Goal: Task Accomplishment & Management: Complete application form

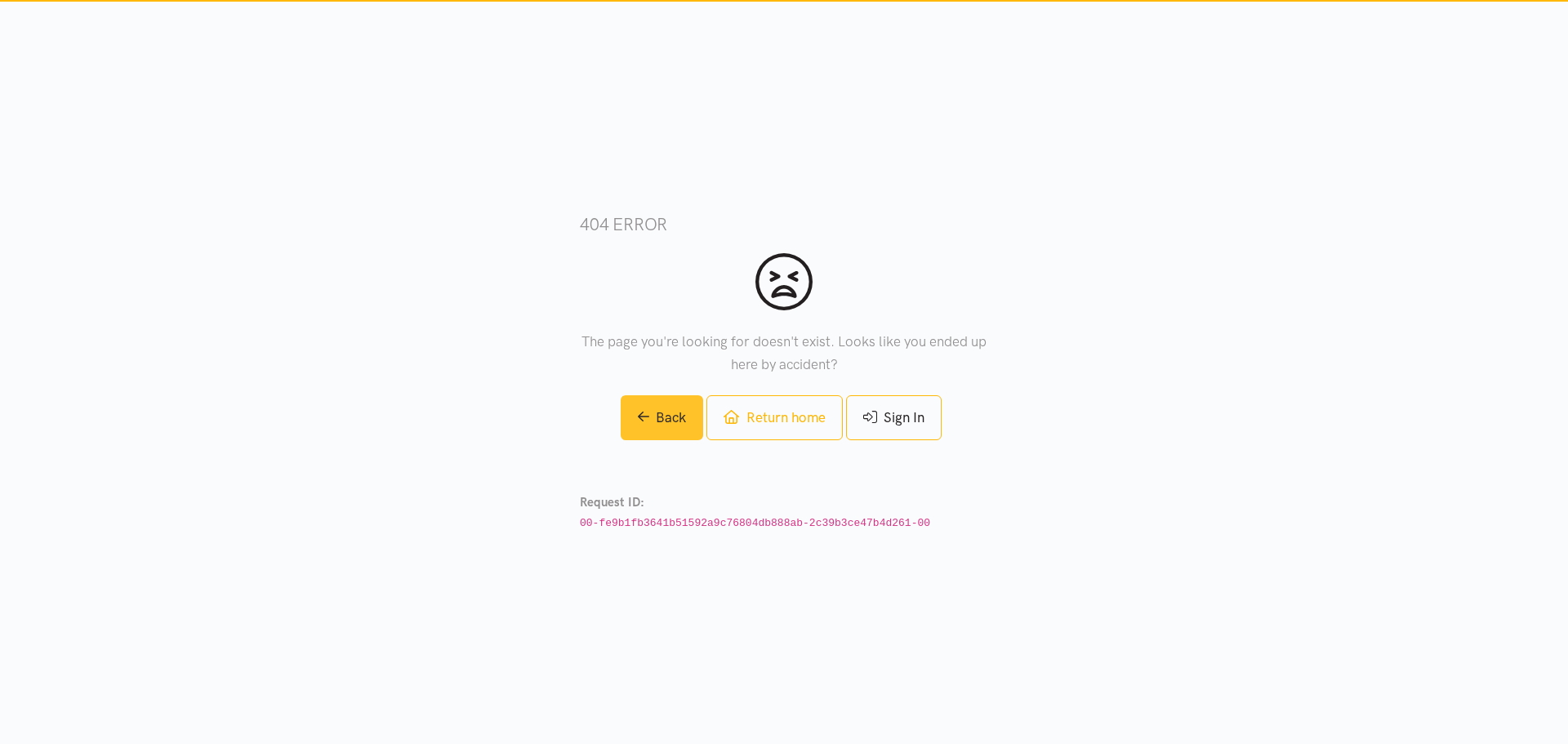
click at [676, 417] on link "Back" at bounding box center [662, 418] width 83 height 45
click at [785, 406] on link "Return home" at bounding box center [773, 418] width 136 height 45
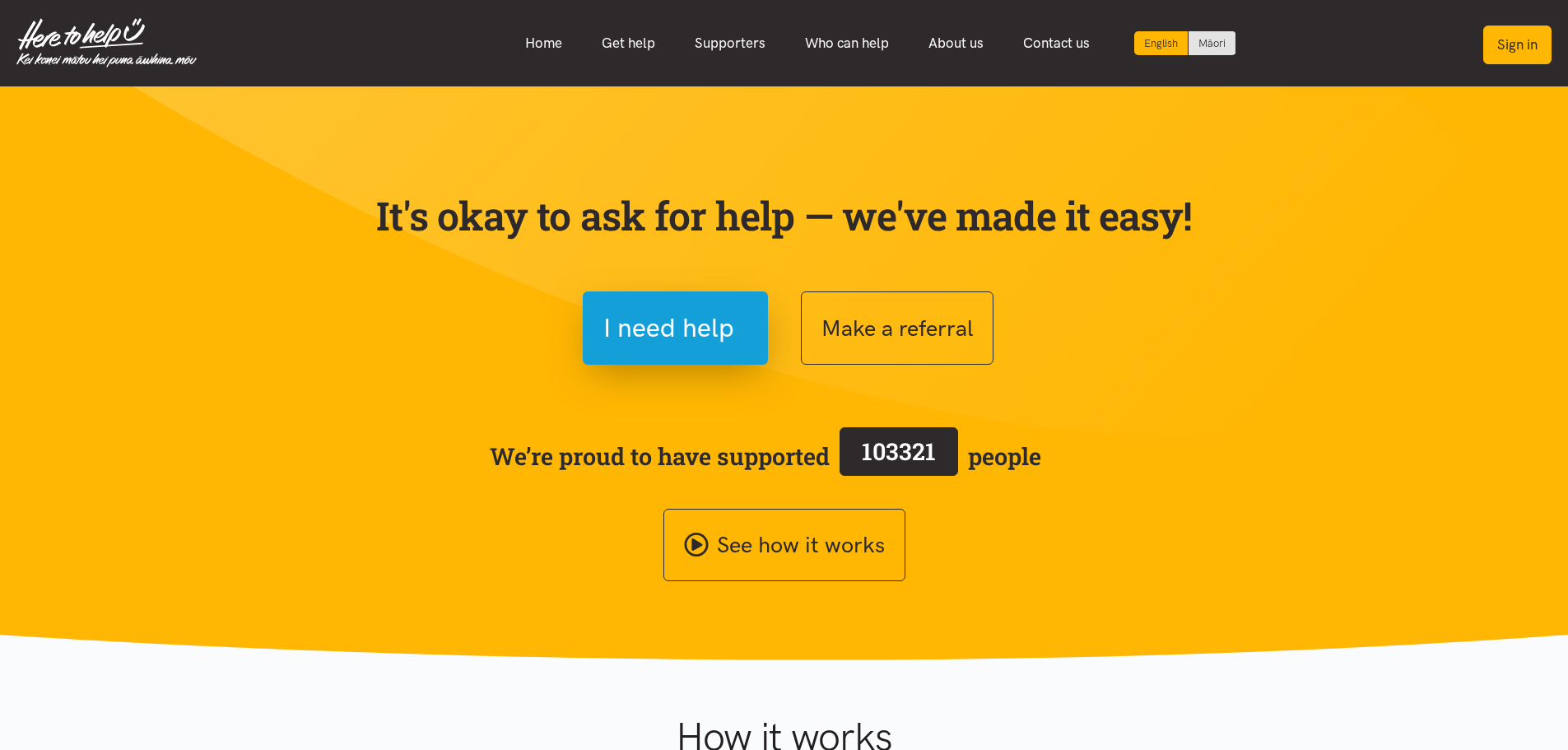
click at [1506, 38] on button "Sign in" at bounding box center [1518, 45] width 69 height 39
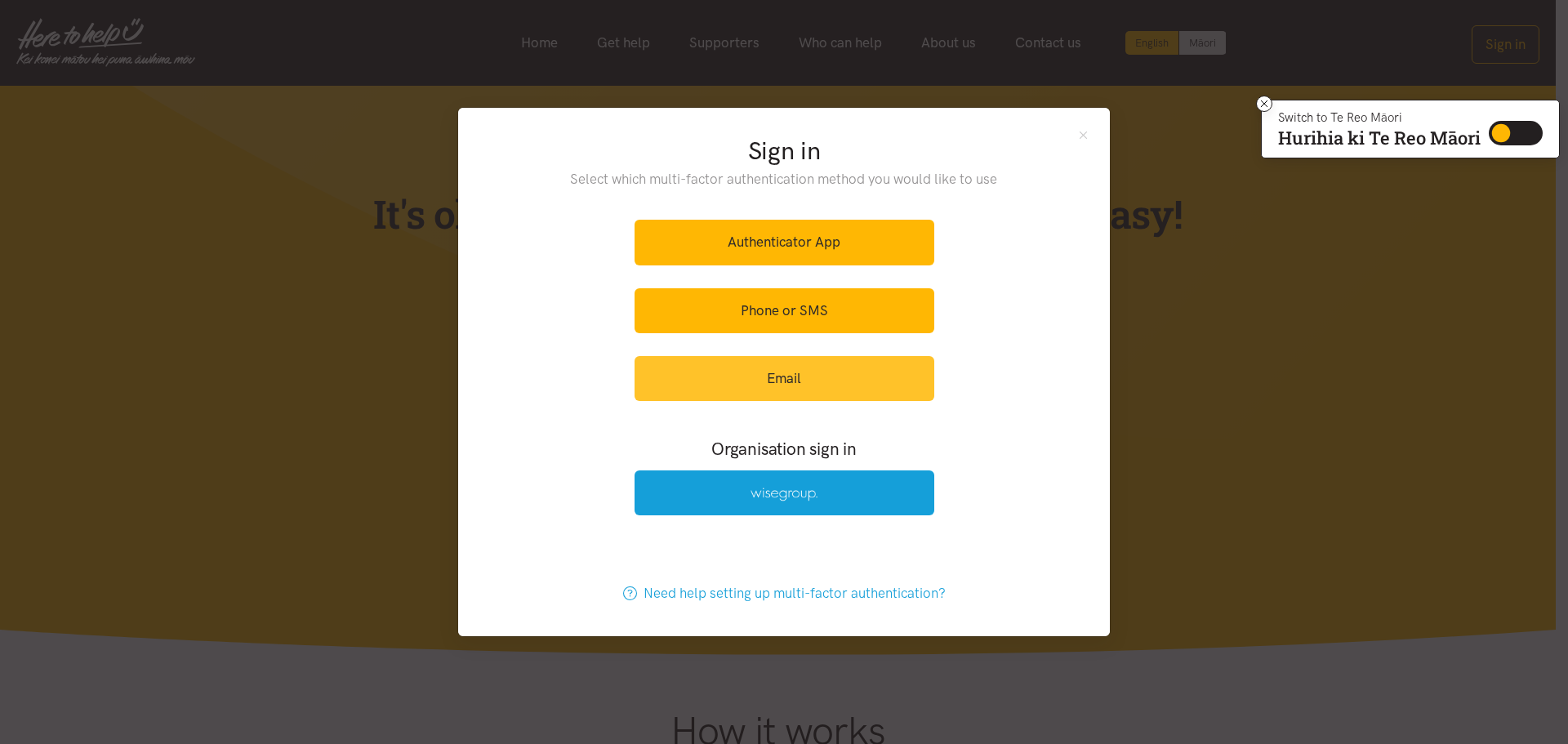
click at [821, 378] on link "Email" at bounding box center [784, 378] width 300 height 45
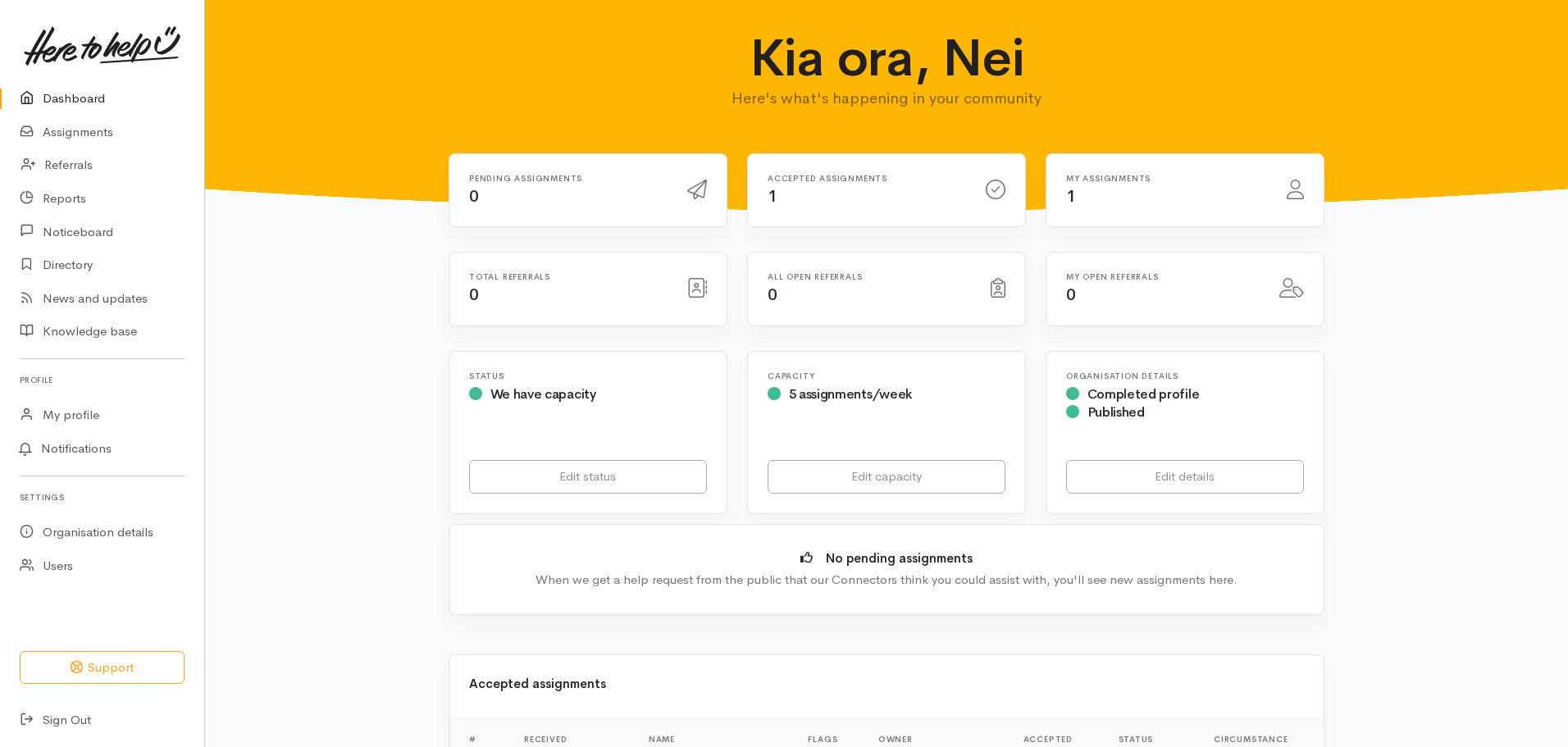
click at [803, 192] on div "Accepted assignments 1" at bounding box center [867, 191] width 218 height 33
click at [97, 134] on link "Assignments" at bounding box center [102, 132] width 205 height 33
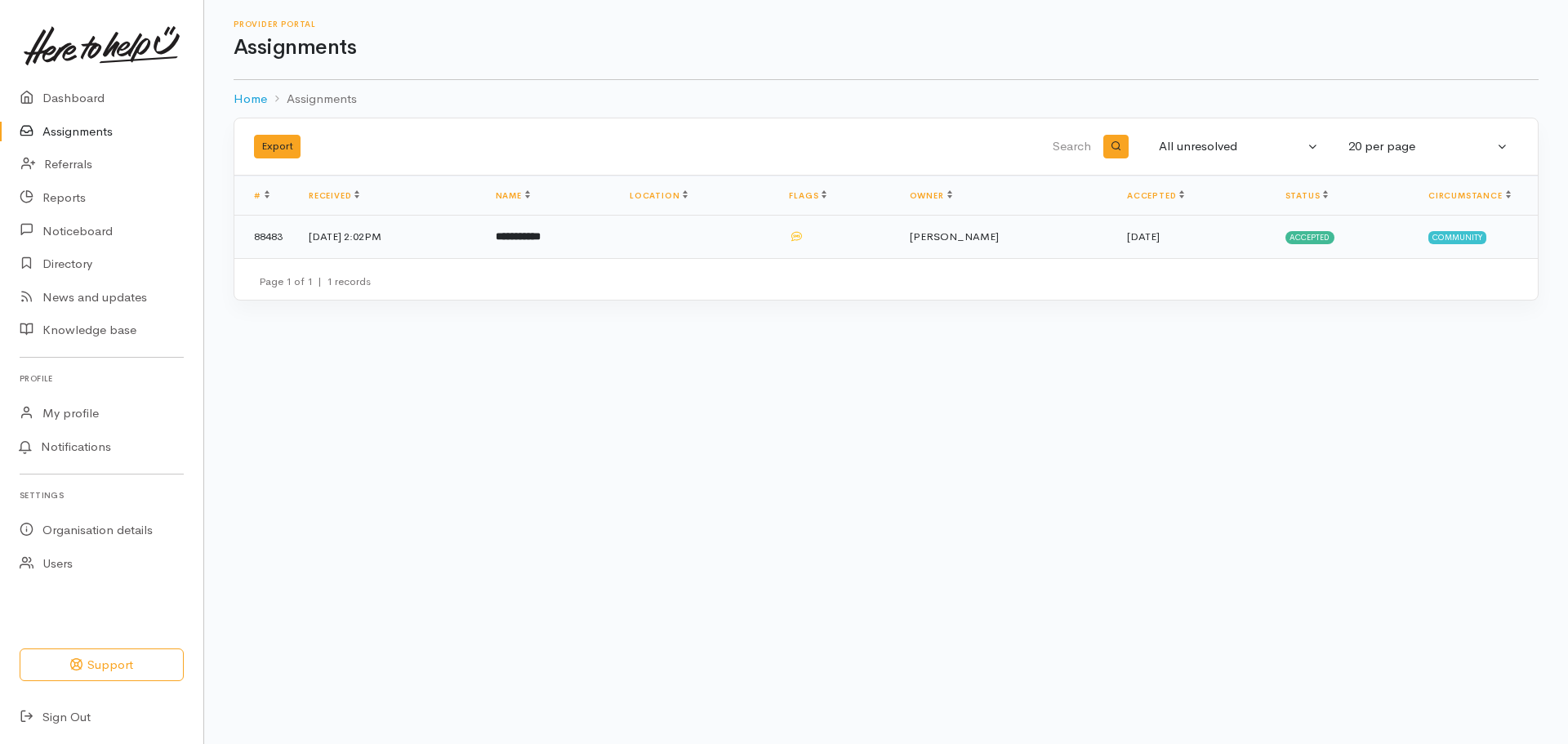
click at [541, 242] on b "**********" at bounding box center [518, 237] width 45 height 11
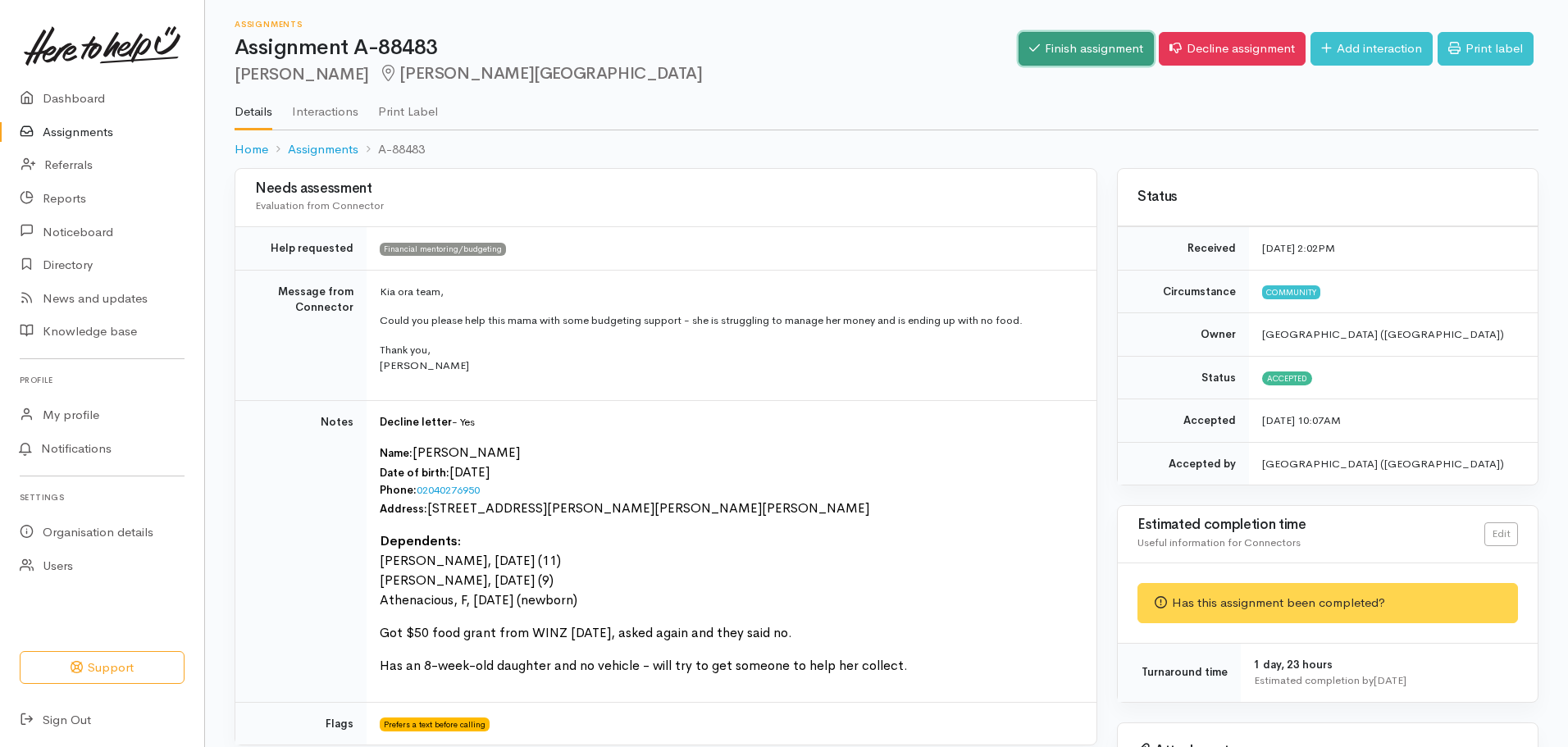
click at [1089, 46] on link "Finish assignment" at bounding box center [1086, 49] width 135 height 33
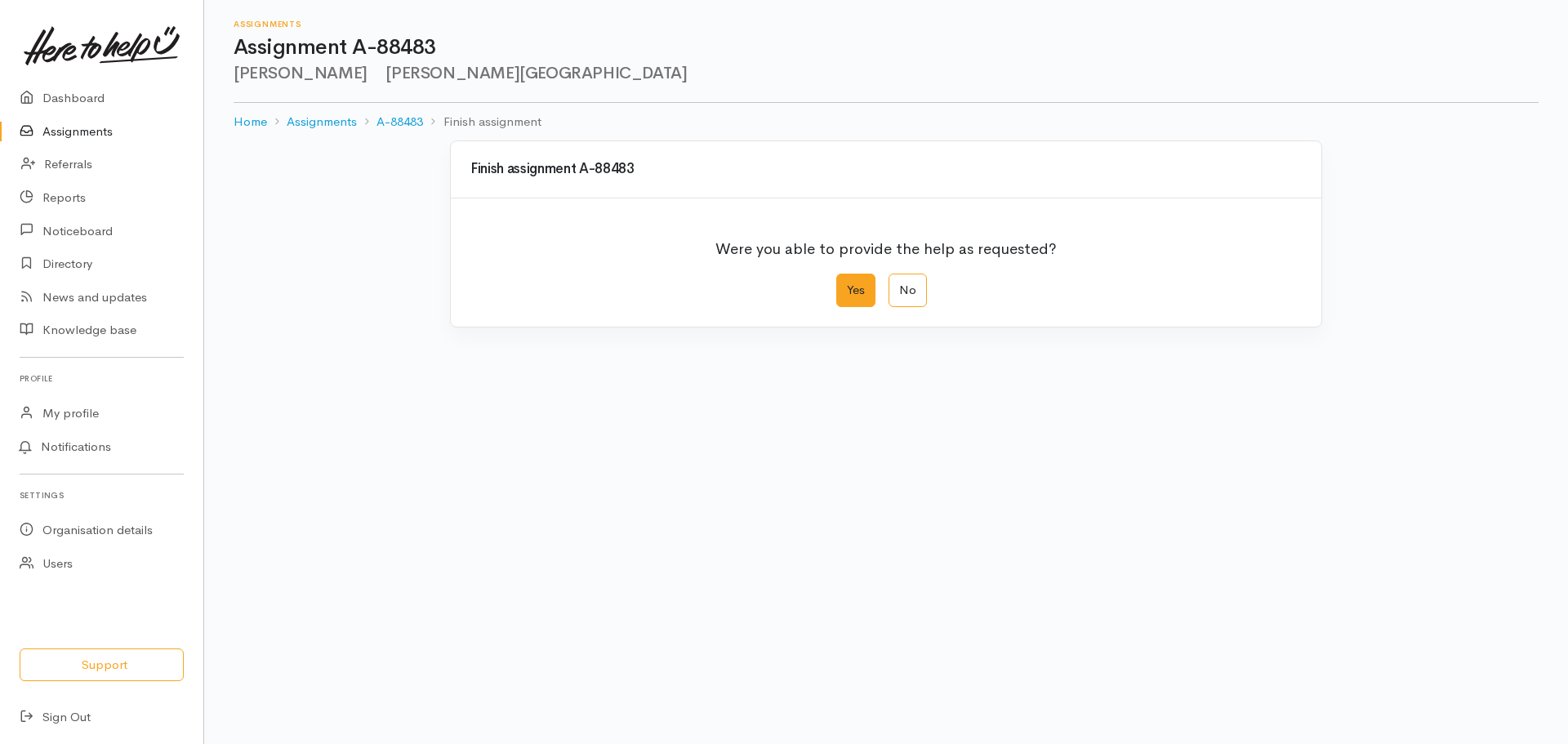
click at [843, 290] on label "Yes" at bounding box center [855, 290] width 40 height 33
click at [843, 284] on input "Yes" at bounding box center [842, 279] width 11 height 11
radio input "true"
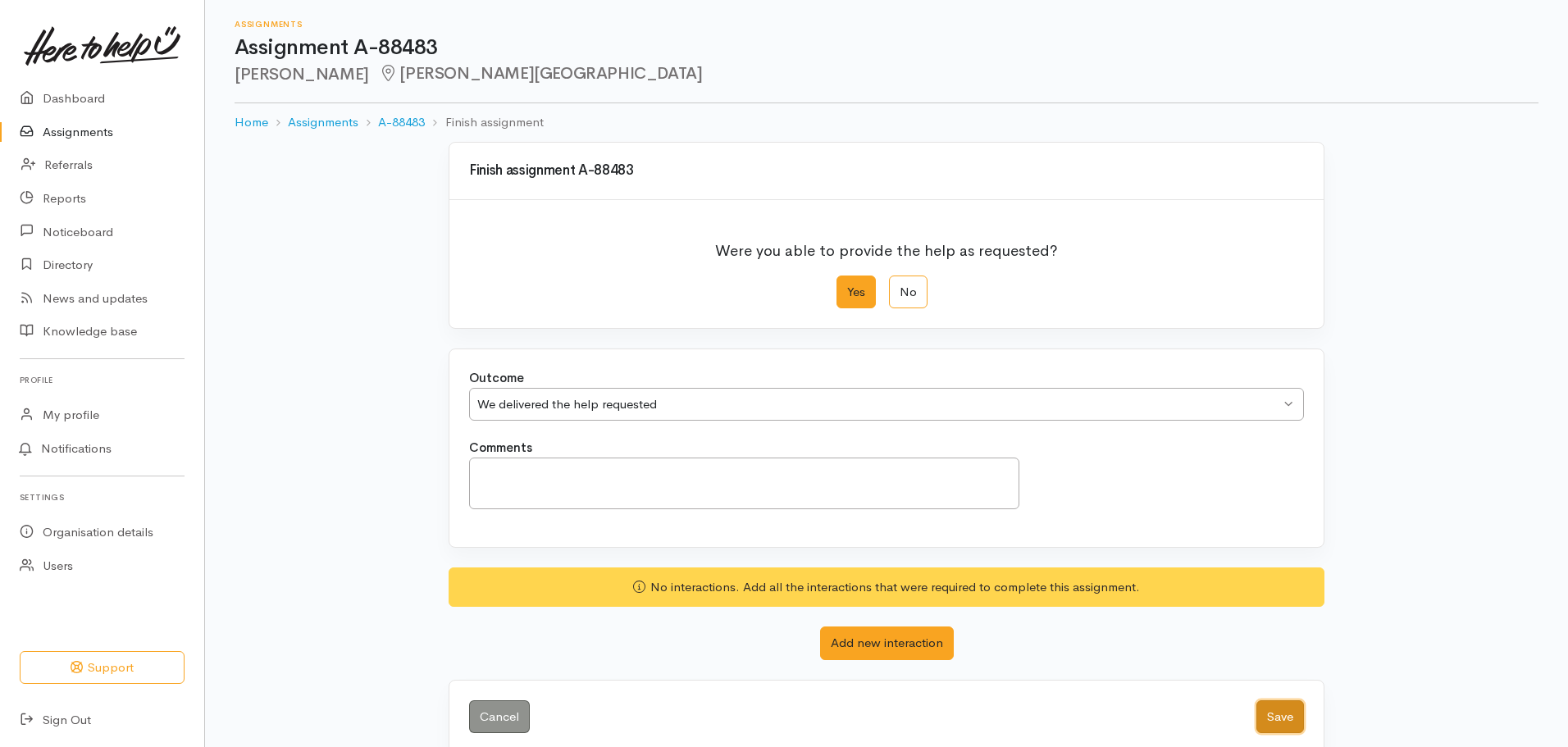
click at [1289, 707] on button "Save" at bounding box center [1279, 717] width 47 height 33
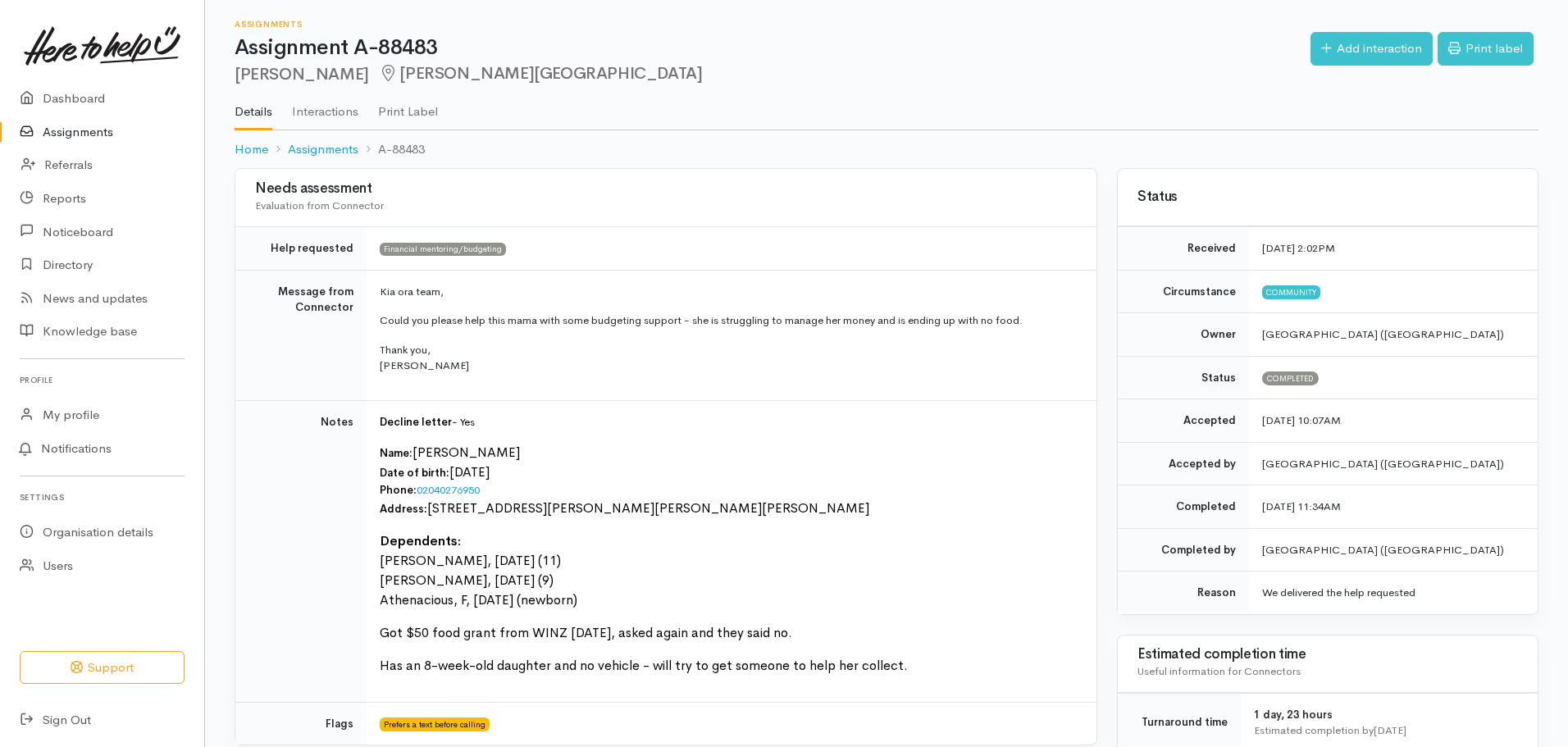
drag, startPoint x: 657, startPoint y: 81, endPoint x: 355, endPoint y: 4, distance: 311.7
click at [650, 81] on h2 "[PERSON_NAME], [PERSON_NAME]" at bounding box center [772, 74] width 1076 height 19
click at [111, 102] on link "Dashboard" at bounding box center [102, 99] width 205 height 33
